Goal: Entertainment & Leisure: Consume media (video, audio)

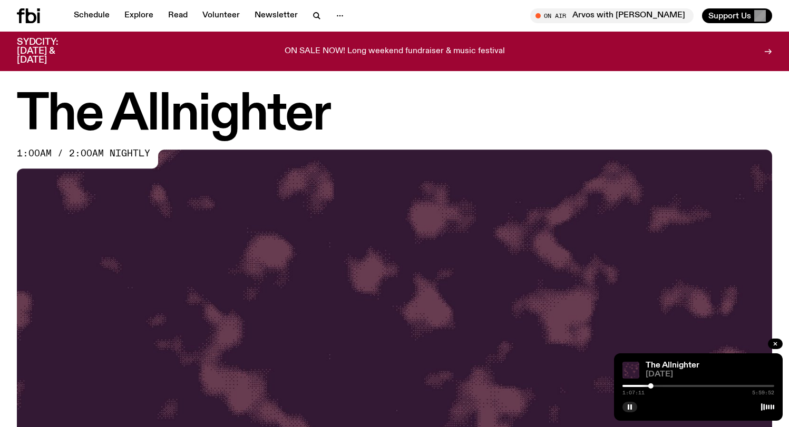
scroll to position [339, 0]
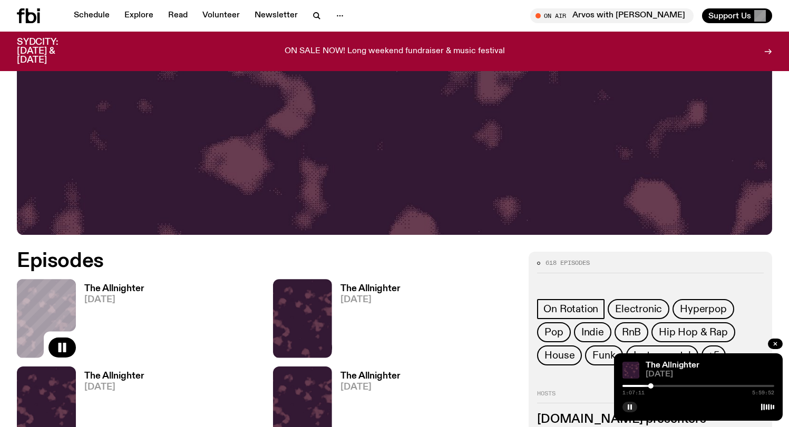
click at [654, 386] on div at bounding box center [698, 386] width 152 height 2
click at [661, 387] on div at bounding box center [698, 386] width 152 height 2
click at [667, 387] on div "1:33:29 5:59:52" at bounding box center [698, 389] width 152 height 13
click at [669, 384] on div "1:33:30 5:59:52" at bounding box center [698, 389] width 152 height 13
click at [670, 386] on div at bounding box center [698, 386] width 152 height 2
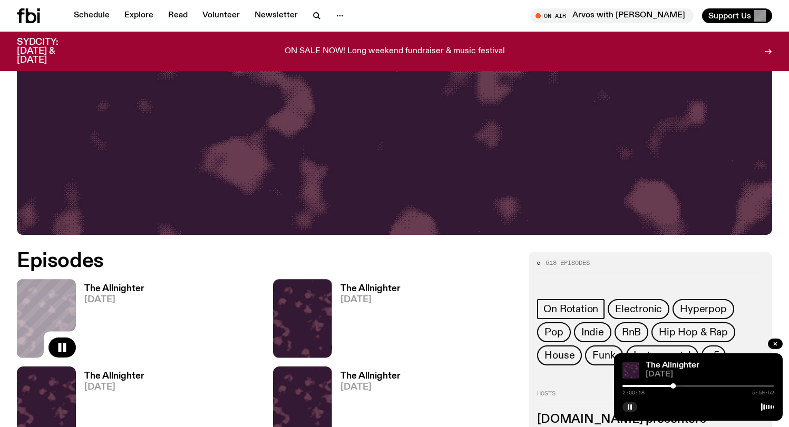
click at [502, 8] on div "On Air Arvos with [PERSON_NAME] Tune in live Support Us" at bounding box center [586, 15] width 374 height 15
click at [686, 386] on div at bounding box center [698, 386] width 152 height 2
click at [689, 386] on div at bounding box center [698, 386] width 152 height 2
click at [698, 386] on div at bounding box center [698, 386] width 152 height 2
click at [708, 385] on div at bounding box center [698, 386] width 152 height 2
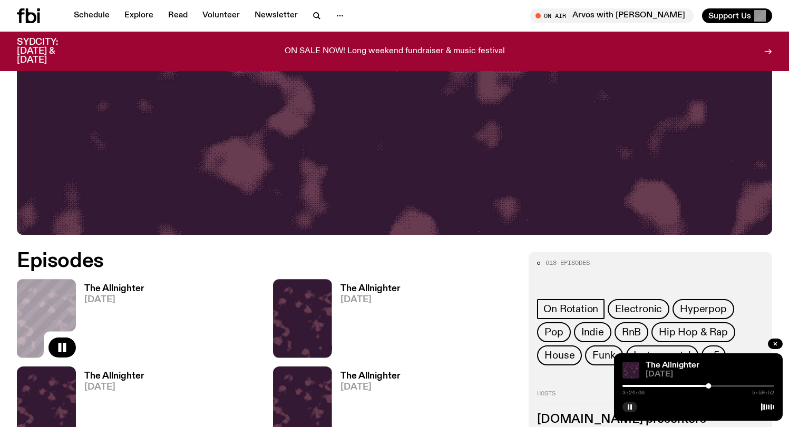
click at [714, 385] on div at bounding box center [698, 386] width 152 height 2
click at [718, 386] on div at bounding box center [698, 386] width 152 height 2
click at [723, 386] on div at bounding box center [698, 386] width 152 height 2
click at [729, 386] on div at bounding box center [698, 386] width 152 height 2
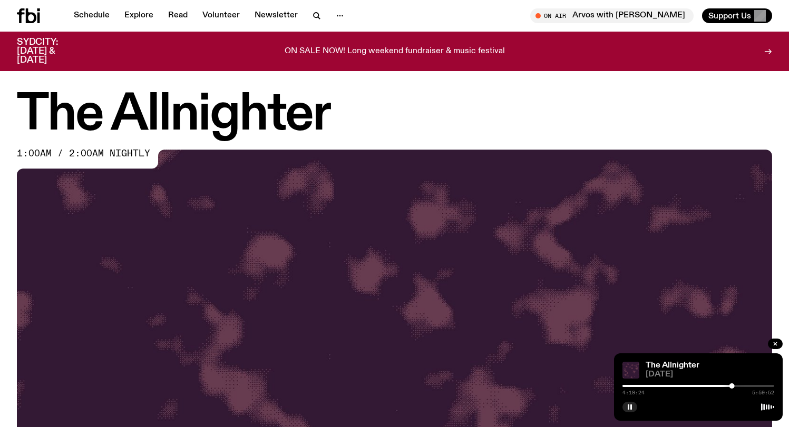
scroll to position [339, 0]
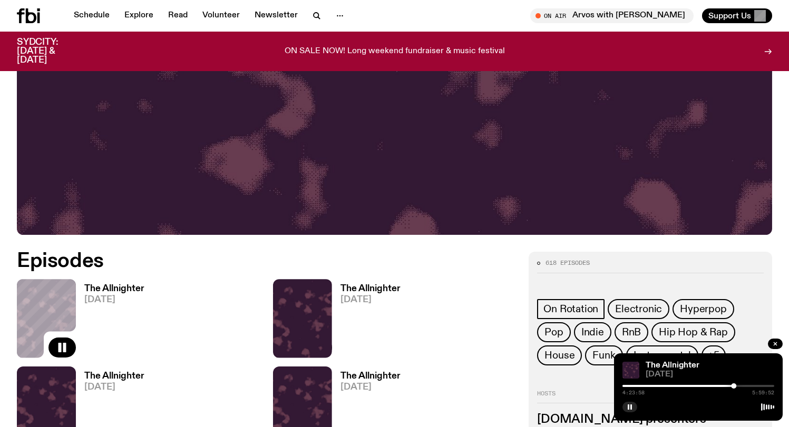
click at [740, 386] on div at bounding box center [698, 386] width 152 height 2
click at [752, 386] on div at bounding box center [698, 386] width 152 height 2
click at [769, 388] on div "5:35:18 5:59:52" at bounding box center [698, 389] width 152 height 13
click at [769, 384] on div "5:35:19 5:59:52" at bounding box center [698, 389] width 152 height 13
click at [769, 386] on div at bounding box center [698, 386] width 152 height 2
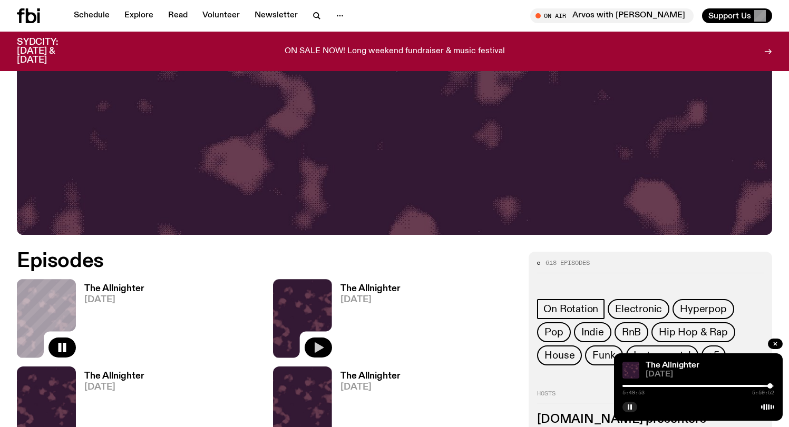
click at [320, 346] on icon "button" at bounding box center [319, 347] width 9 height 11
